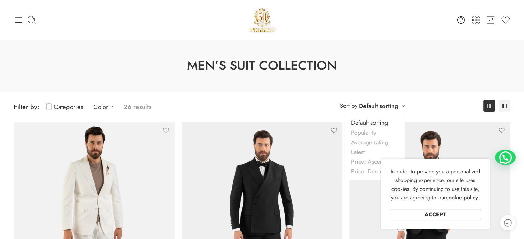
click at [391, 103] on link "Default sorting" at bounding box center [378, 106] width 39 height 10
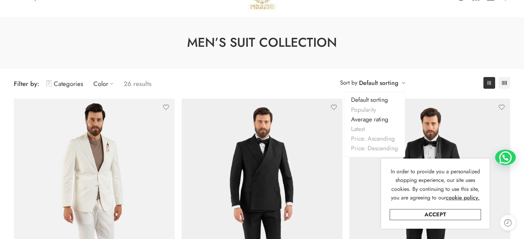
scroll to position [23, 0]
click at [378, 148] on link "Price: Descending" at bounding box center [374, 148] width 61 height 10
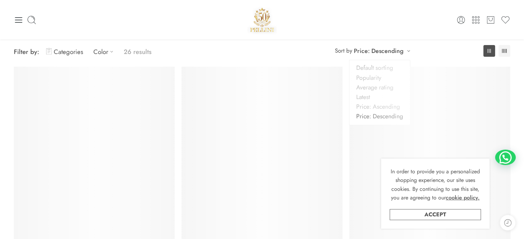
scroll to position [54, 0]
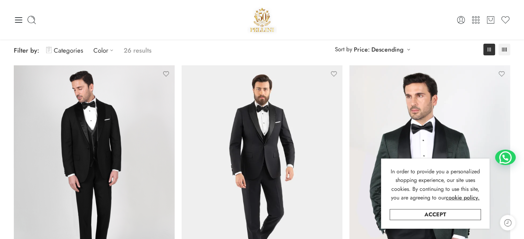
scroll to position [55, 0]
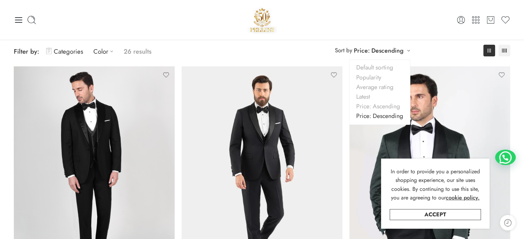
click at [381, 55] on div "Price: Descending Default sorting Popularity Average rating Latest Price: Ascen…" at bounding box center [379, 50] width 50 height 11
click at [373, 110] on link "Price: Ascending" at bounding box center [379, 107] width 61 height 10
